Goal: Information Seeking & Learning: Learn about a topic

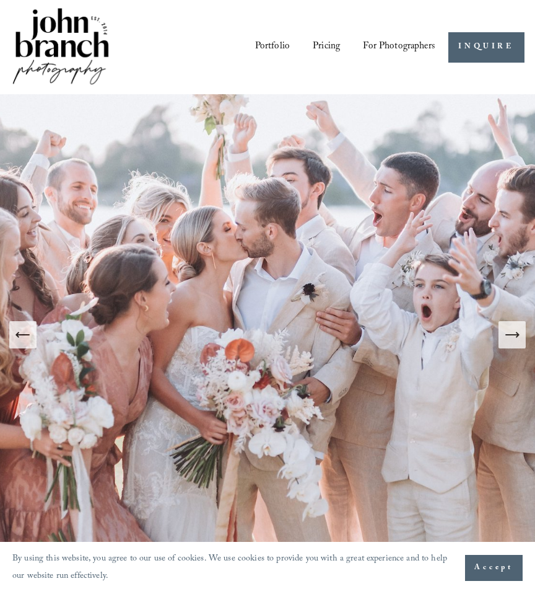
click at [278, 46] on link "Portfolio" at bounding box center [272, 47] width 35 height 20
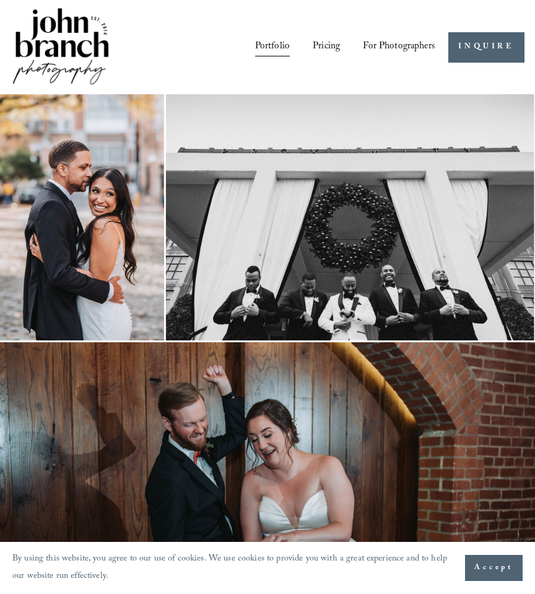
click at [0, 0] on link "Blog" at bounding box center [0, 0] width 0 height 0
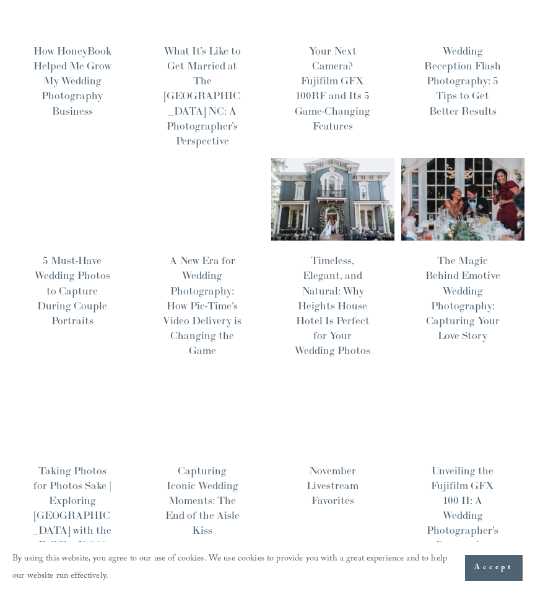
scroll to position [159, 0]
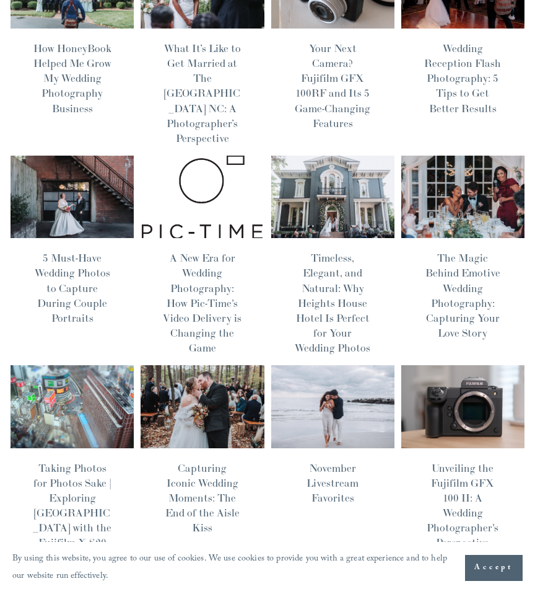
click at [86, 495] on link "Taking Photos for Photos Sake | Exploring [GEOGRAPHIC_DATA] with the Fujifilm X…" at bounding box center [72, 505] width 79 height 88
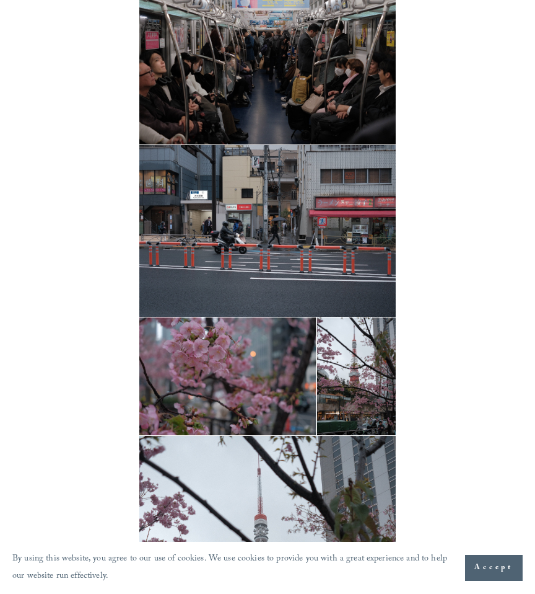
scroll to position [3786, 0]
